Goal: Task Accomplishment & Management: Manage account settings

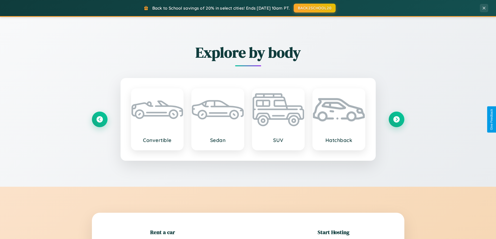
scroll to position [113, 0]
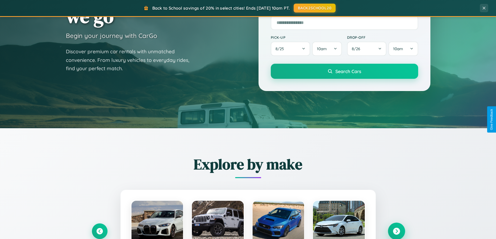
click at [396, 232] on icon at bounding box center [396, 231] width 7 height 7
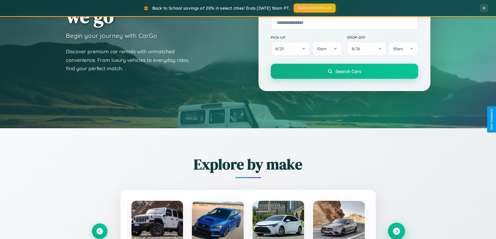
click at [396, 231] on icon at bounding box center [396, 231] width 7 height 7
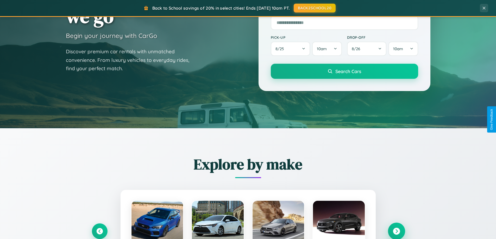
click at [396, 231] on icon at bounding box center [396, 231] width 7 height 7
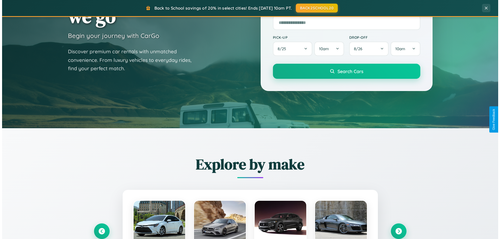
scroll to position [0, 0]
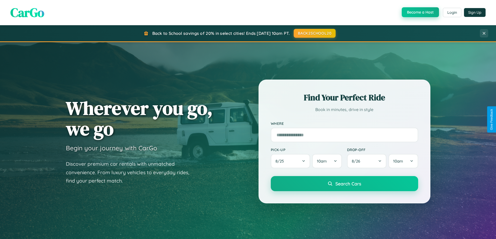
click at [420, 13] on button "Become a Host" at bounding box center [420, 12] width 37 height 10
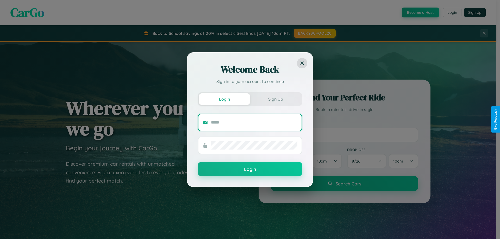
click at [254, 122] on input "text" at bounding box center [254, 122] width 86 height 8
type input "**********"
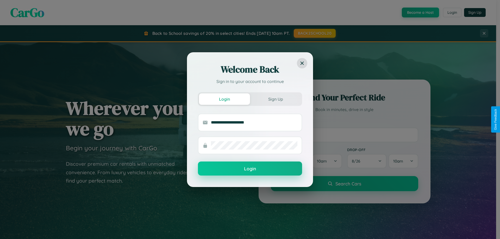
click at [250, 169] on button "Login" at bounding box center [250, 169] width 104 height 14
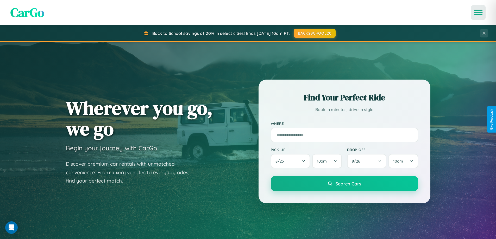
click at [478, 13] on icon "Open menu" at bounding box center [479, 12] width 8 height 5
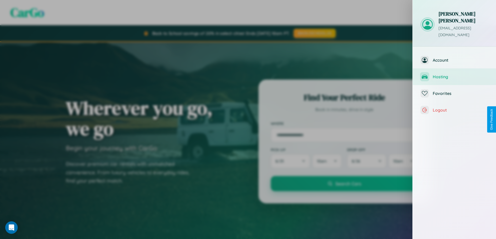
click at [454, 74] on span "Hosting" at bounding box center [460, 76] width 55 height 5
